Goal: Task Accomplishment & Management: Use online tool/utility

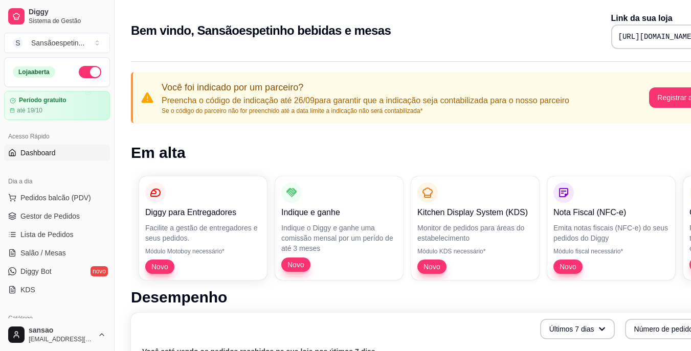
click at [75, 147] on link "Dashboard" at bounding box center [57, 153] width 106 height 16
click at [45, 152] on span "Dashboard" at bounding box center [37, 153] width 35 height 10
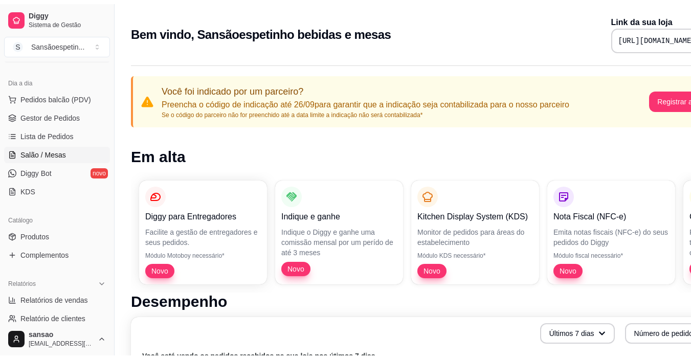
scroll to position [51, 0]
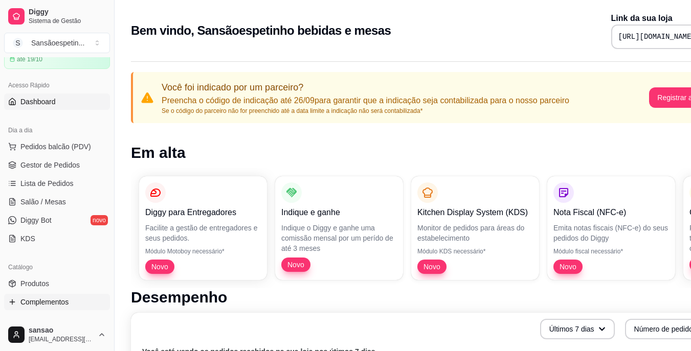
click at [43, 302] on span "Complementos" at bounding box center [44, 302] width 48 height 10
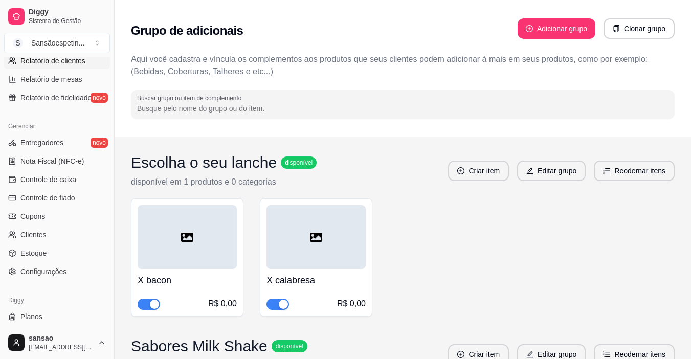
scroll to position [358, 0]
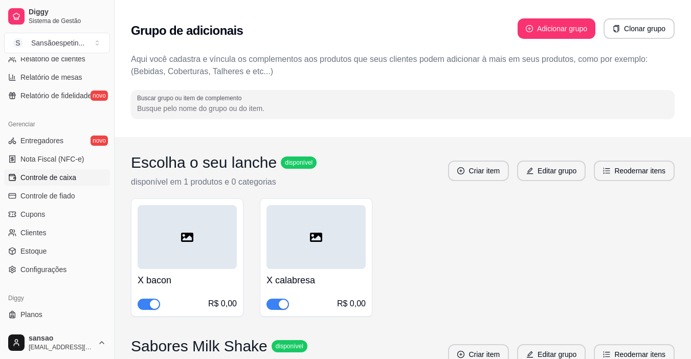
click at [79, 179] on link "Controle de caixa" at bounding box center [57, 177] width 106 height 16
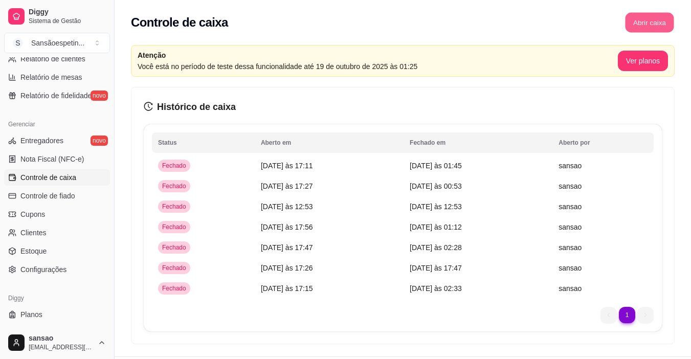
click at [656, 24] on button "Abrir caixa" at bounding box center [649, 23] width 49 height 20
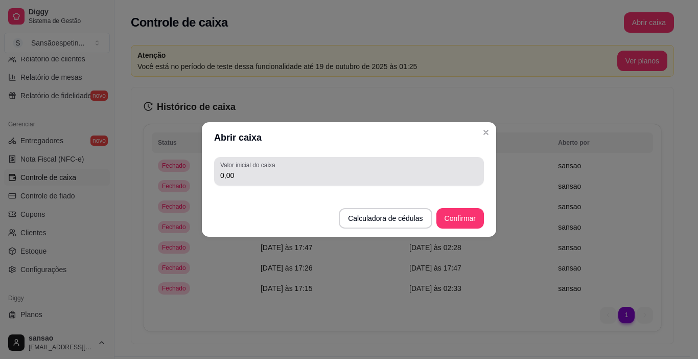
click at [374, 174] on input "0,00" at bounding box center [349, 175] width 258 height 10
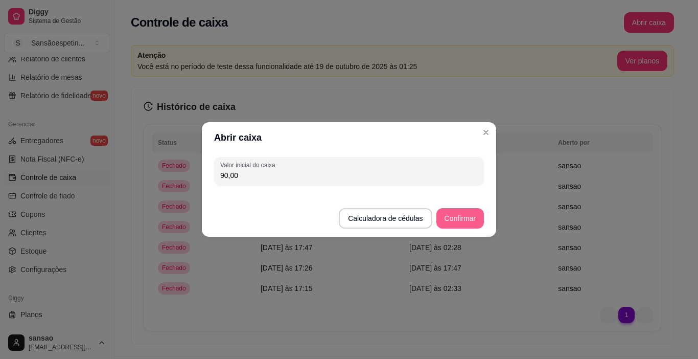
type input "90,00"
click at [447, 216] on button "Confirmar" at bounding box center [460, 219] width 47 height 20
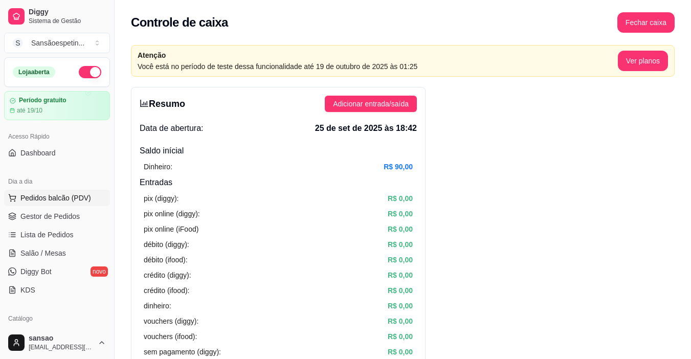
click at [80, 197] on span "Pedidos balcão (PDV)" at bounding box center [55, 198] width 71 height 10
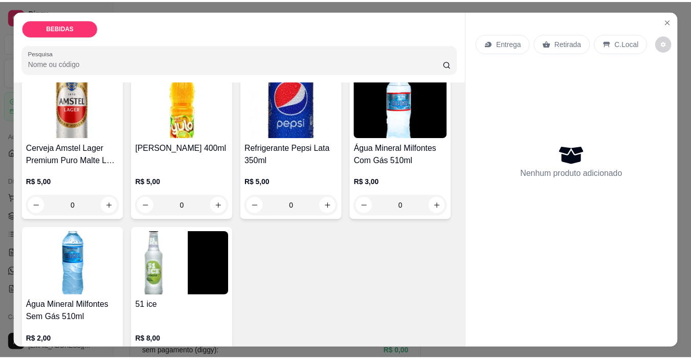
scroll to position [409, 0]
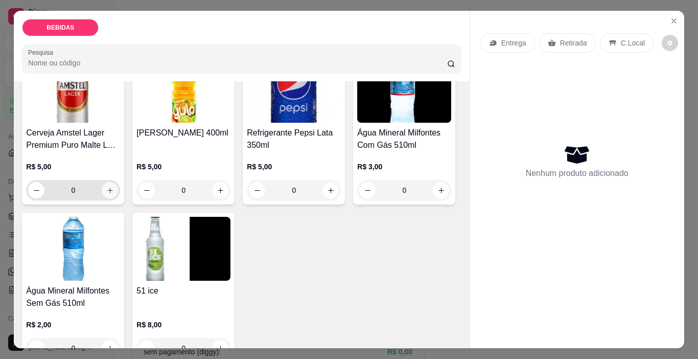
click at [114, 187] on icon "increase-product-quantity" at bounding box center [110, 191] width 8 height 8
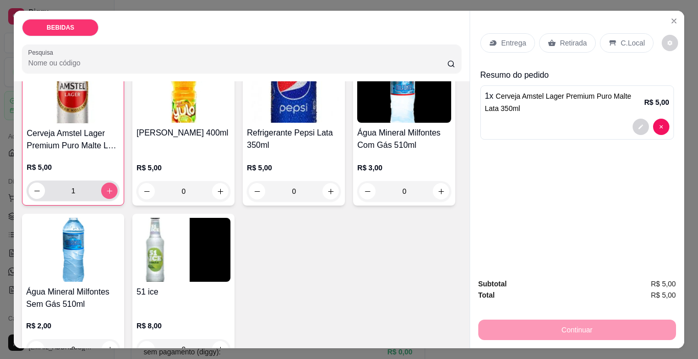
click at [118, 183] on button "increase-product-quantity" at bounding box center [109, 191] width 16 height 16
type input "2"
click at [623, 38] on p "C.Local" at bounding box center [633, 43] width 24 height 10
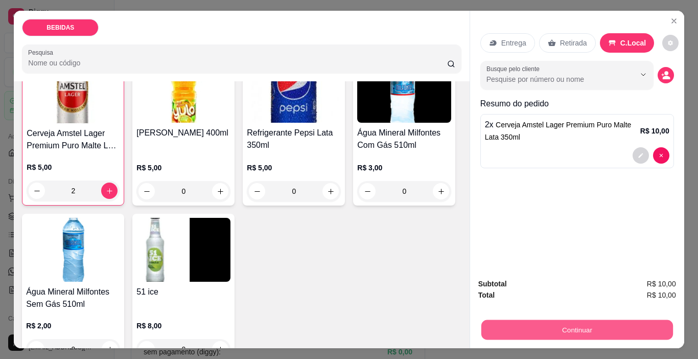
click at [589, 323] on button "Continuar" at bounding box center [577, 330] width 192 height 20
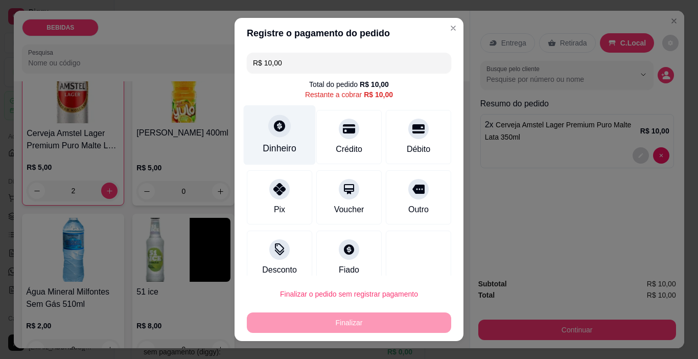
click at [273, 129] on icon at bounding box center [279, 125] width 13 height 13
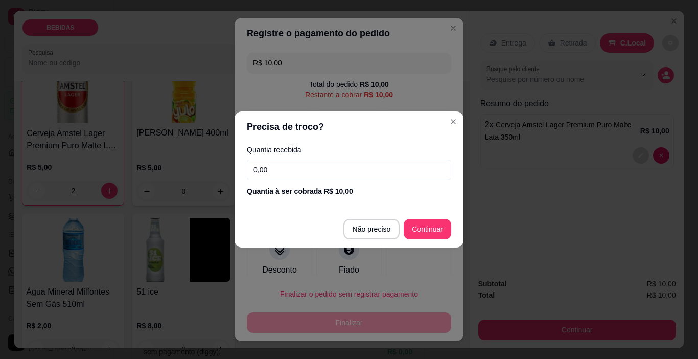
click at [353, 163] on input "0,00" at bounding box center [349, 169] width 204 height 20
type input "10,00"
type input "R$ 0,00"
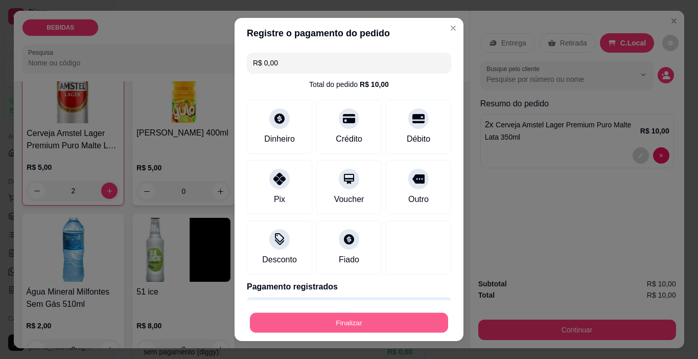
click at [401, 320] on button "Finalizar" at bounding box center [349, 323] width 198 height 20
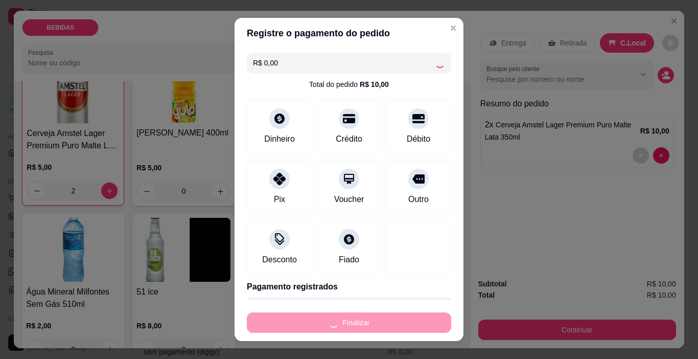
type input "0"
type input "-R$ 10,00"
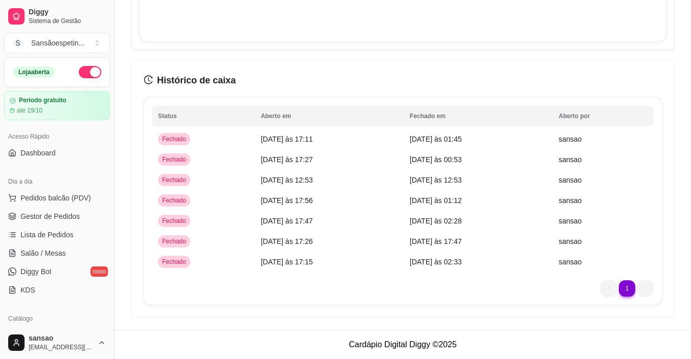
scroll to position [788, 0]
